Goal: Check status: Check status

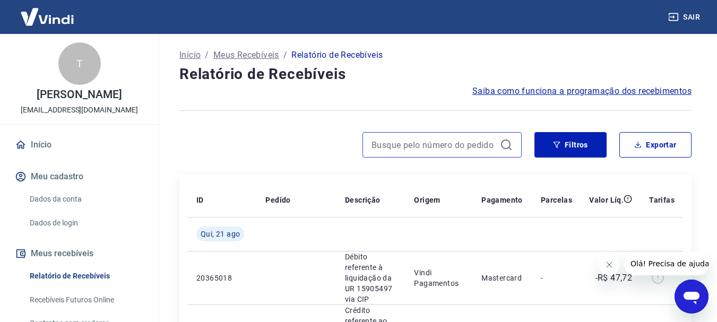
click at [432, 146] on input at bounding box center [434, 145] width 124 height 16
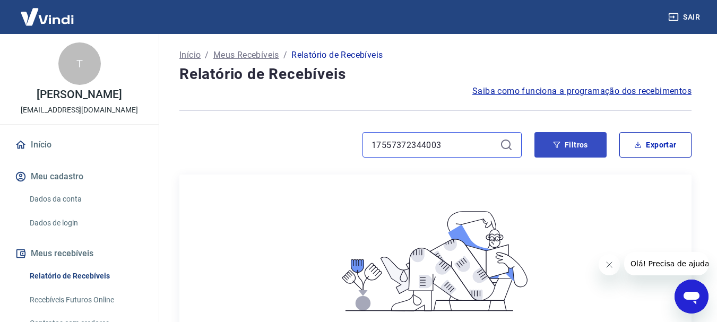
type input "17557372344003"
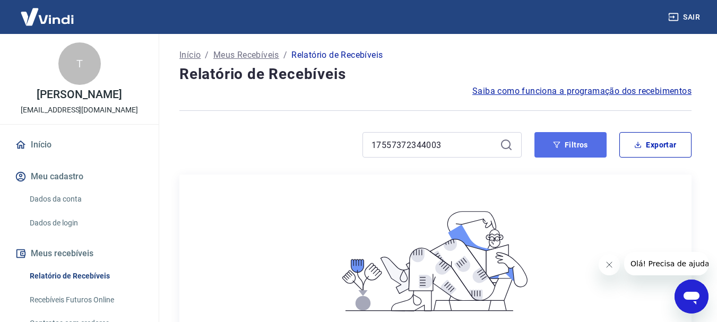
click at [594, 147] on button "Filtros" at bounding box center [571, 144] width 72 height 25
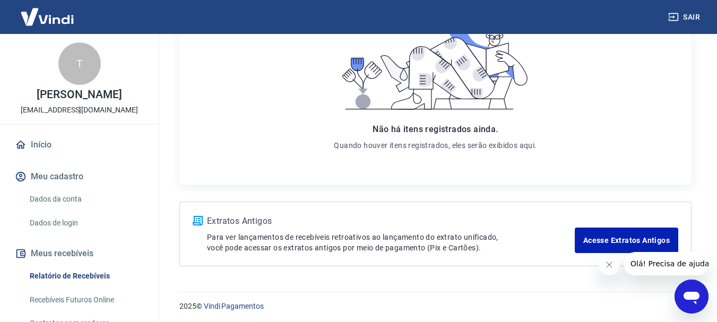
scroll to position [441, 0]
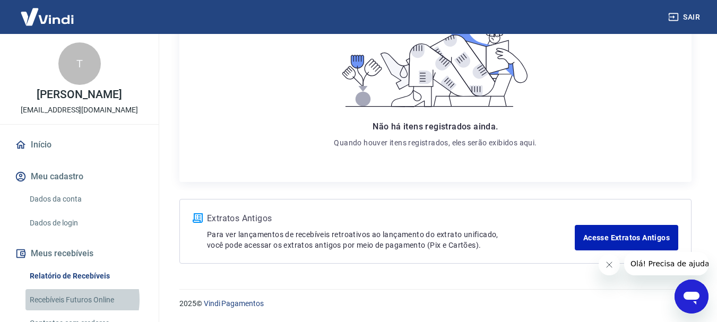
click at [64, 299] on link "Recebíveis Futuros Online" at bounding box center [85, 300] width 121 height 22
